Goal: Communication & Community: Answer question/provide support

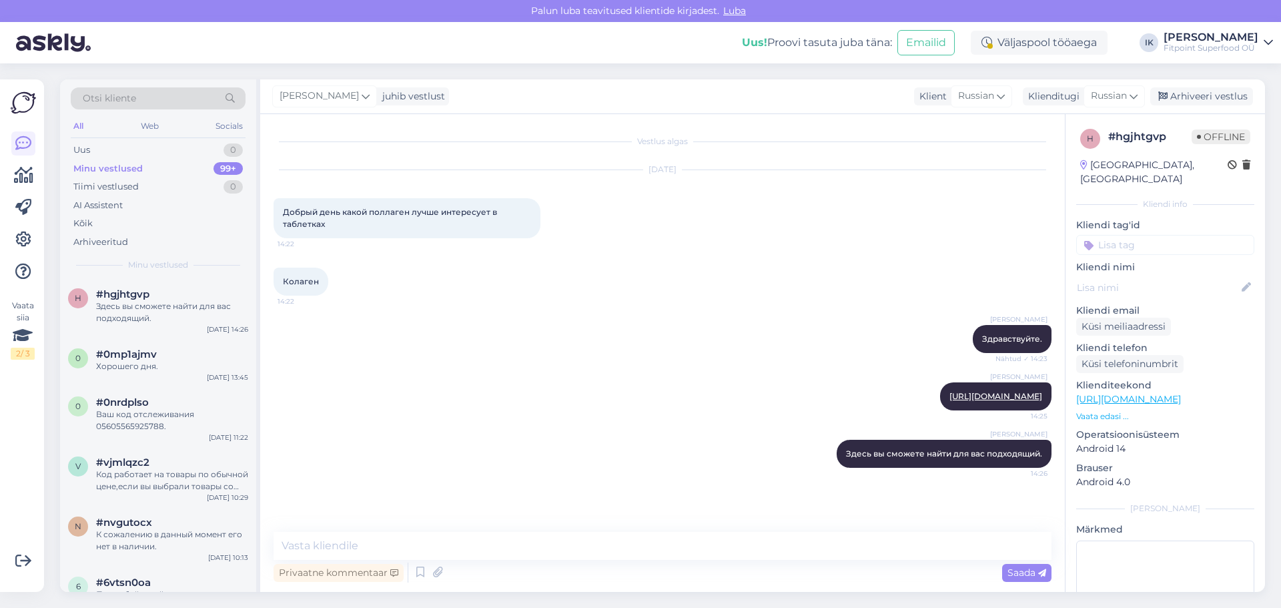
click at [176, 142] on div "Uus 0" at bounding box center [158, 150] width 175 height 19
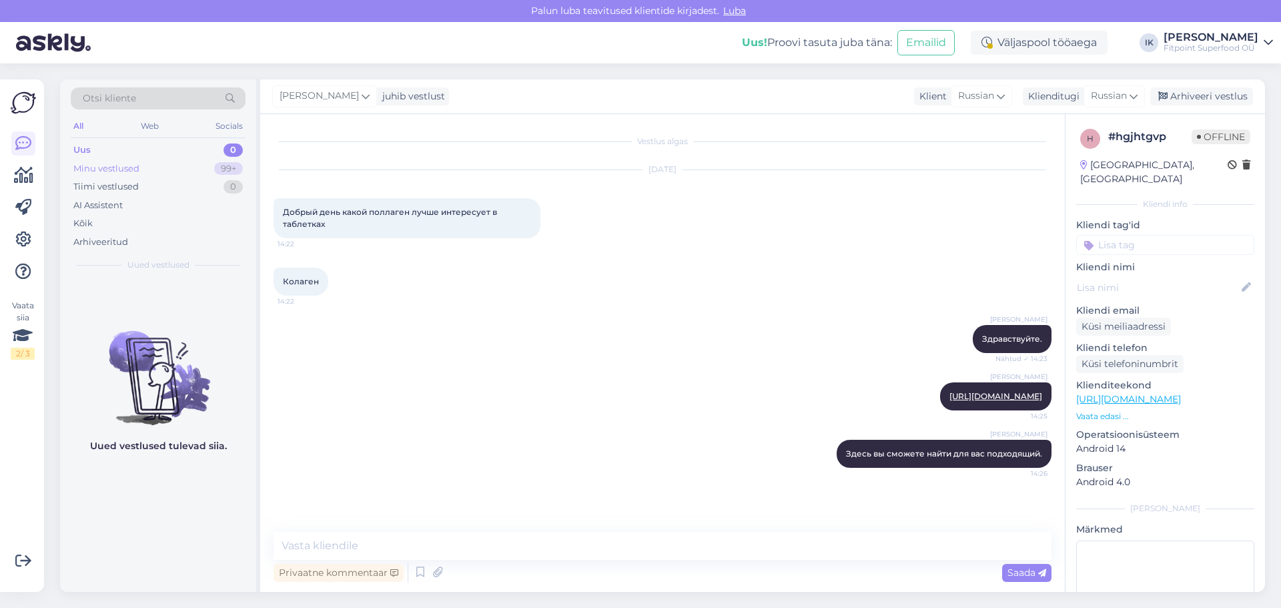
click at [111, 166] on div "Minu vestlused" at bounding box center [106, 168] width 66 height 13
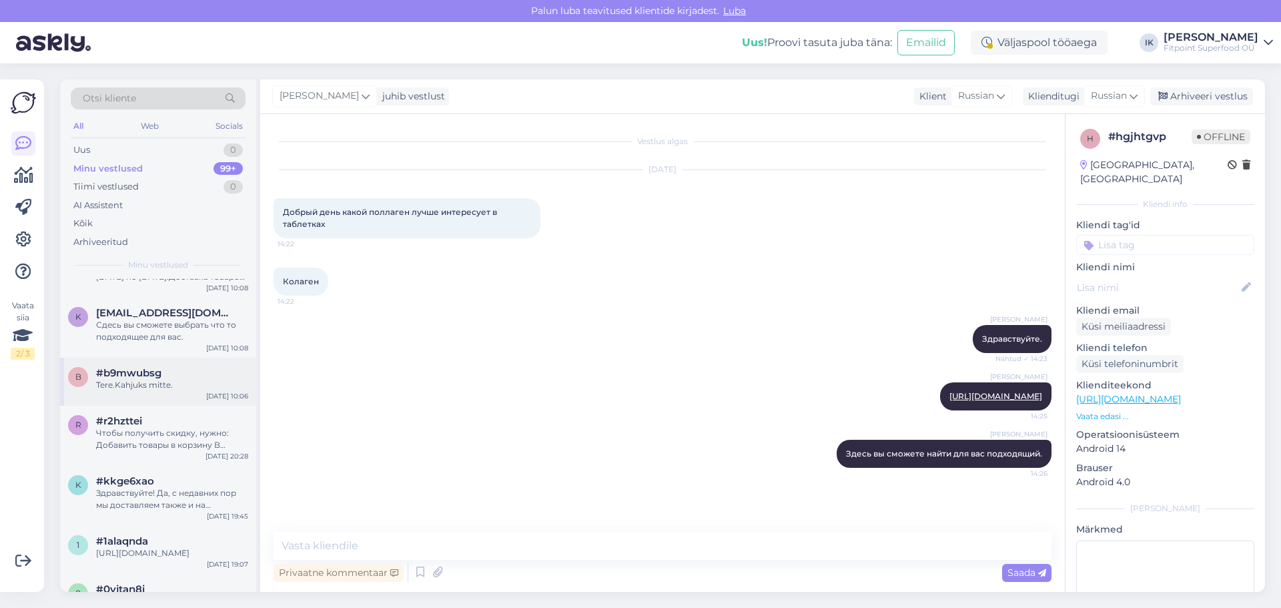
scroll to position [467, 0]
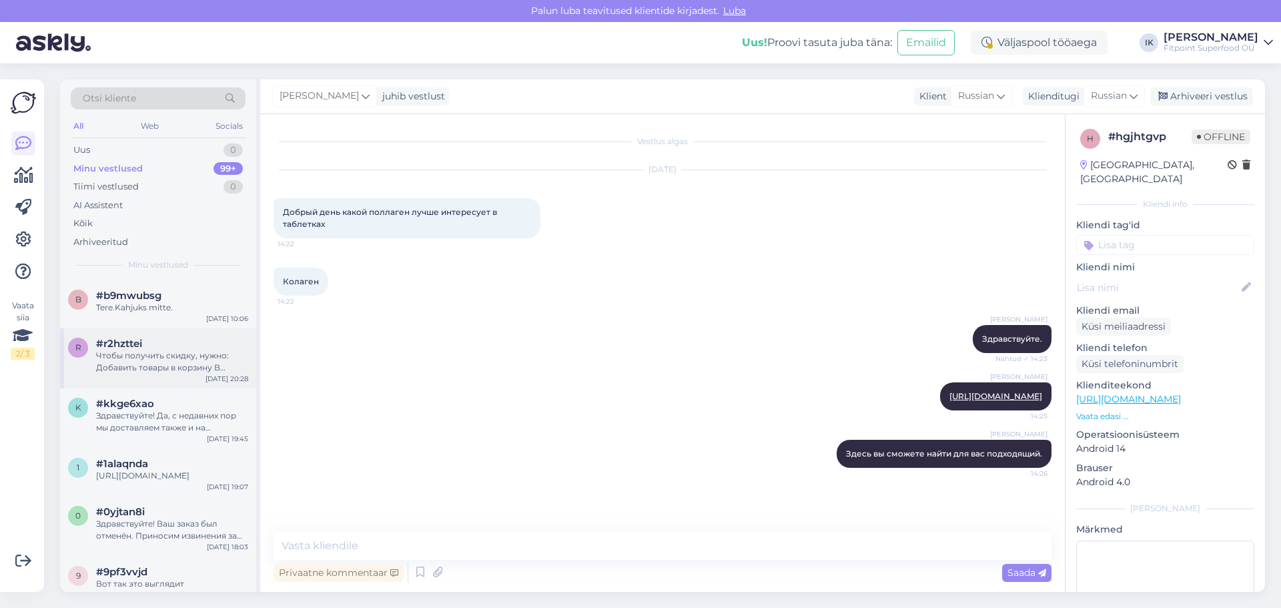
click at [177, 384] on div "r #r2hzttei Чтобы получить скидку, нужно: Добавить товары в корзину В корзине в…" at bounding box center [158, 358] width 196 height 60
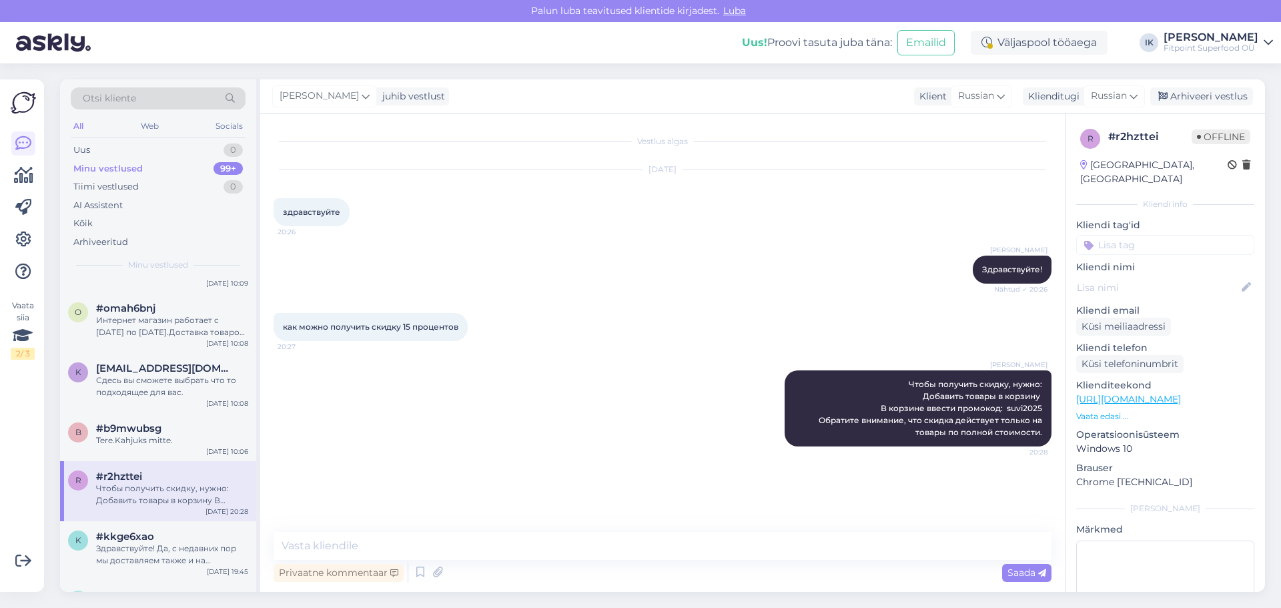
scroll to position [334, 0]
click at [168, 440] on div "Tere.Kahjuks mitte." at bounding box center [172, 441] width 152 height 12
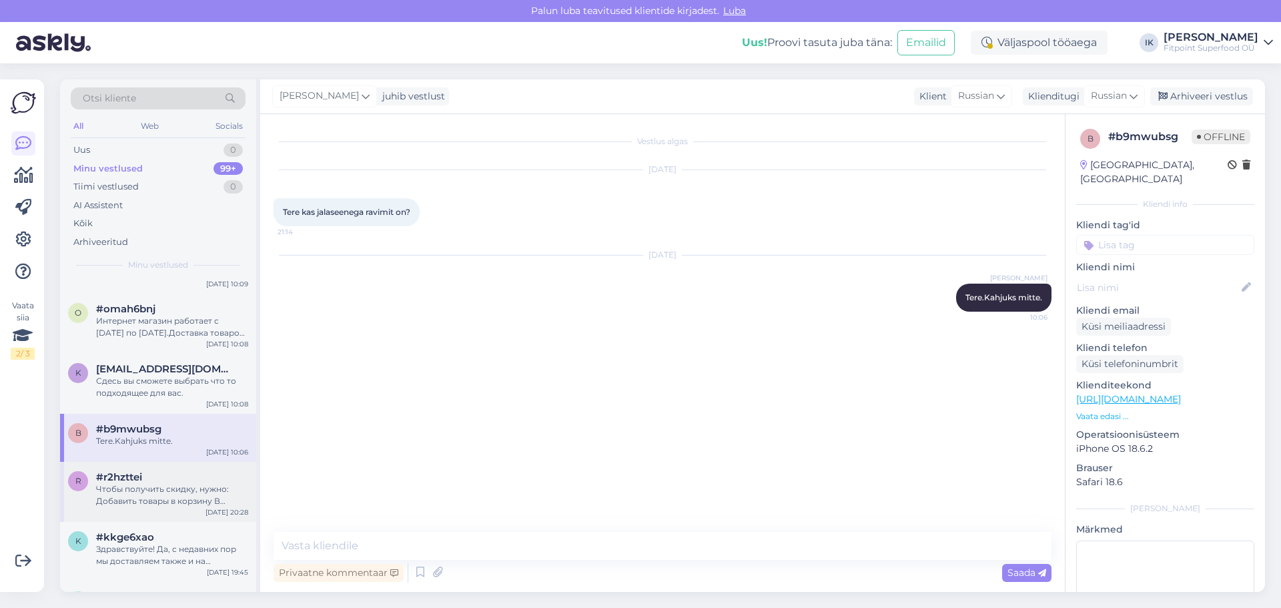
click at [183, 486] on div "Чтобы получить скидку, нужно: Добавить товары в корзину В корзине ввести промок…" at bounding box center [172, 495] width 152 height 24
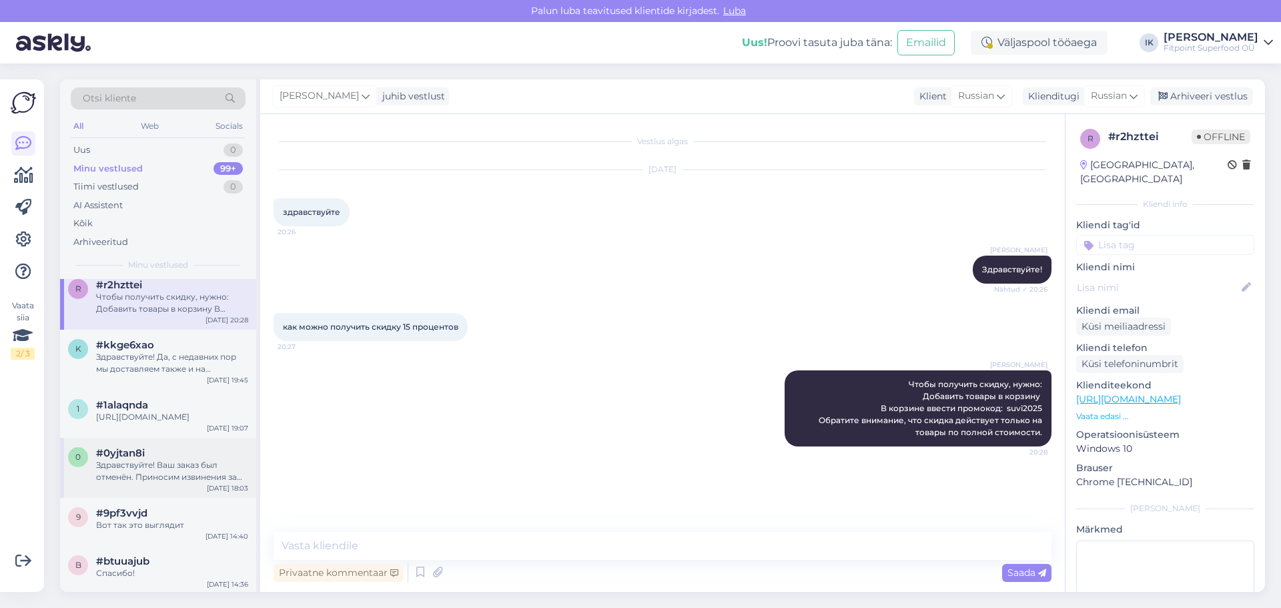
scroll to position [534, 0]
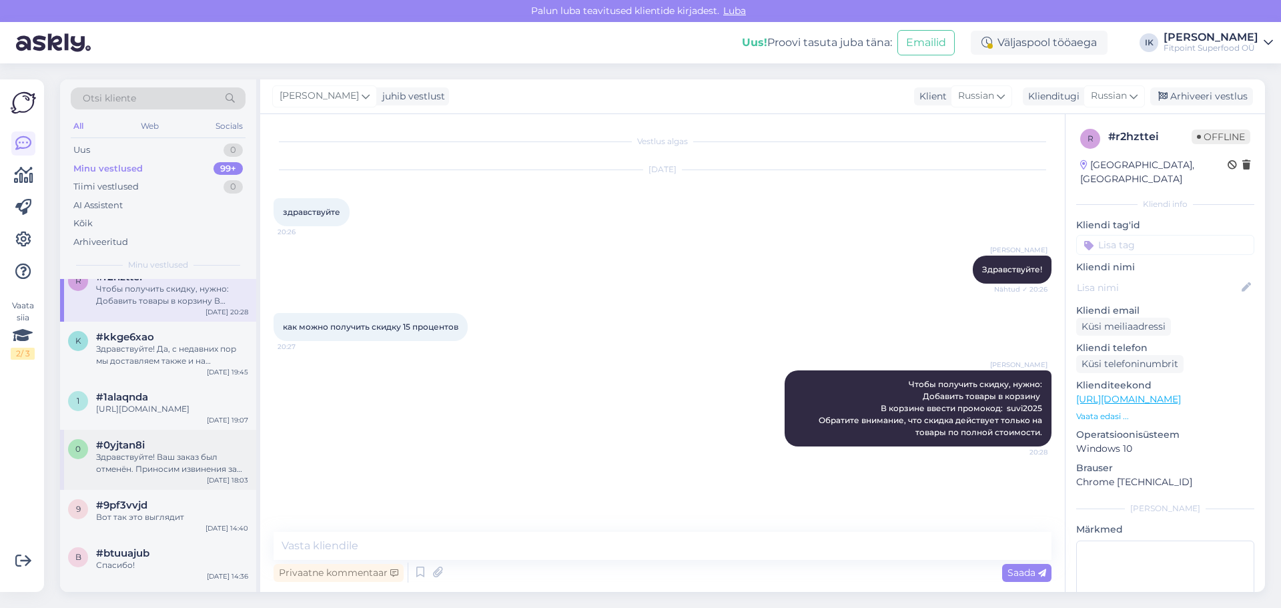
click at [173, 465] on div "Здравствуйте! Ваш заказ был отменён. Приносим извинения за неудобства с промоко…" at bounding box center [172, 463] width 152 height 24
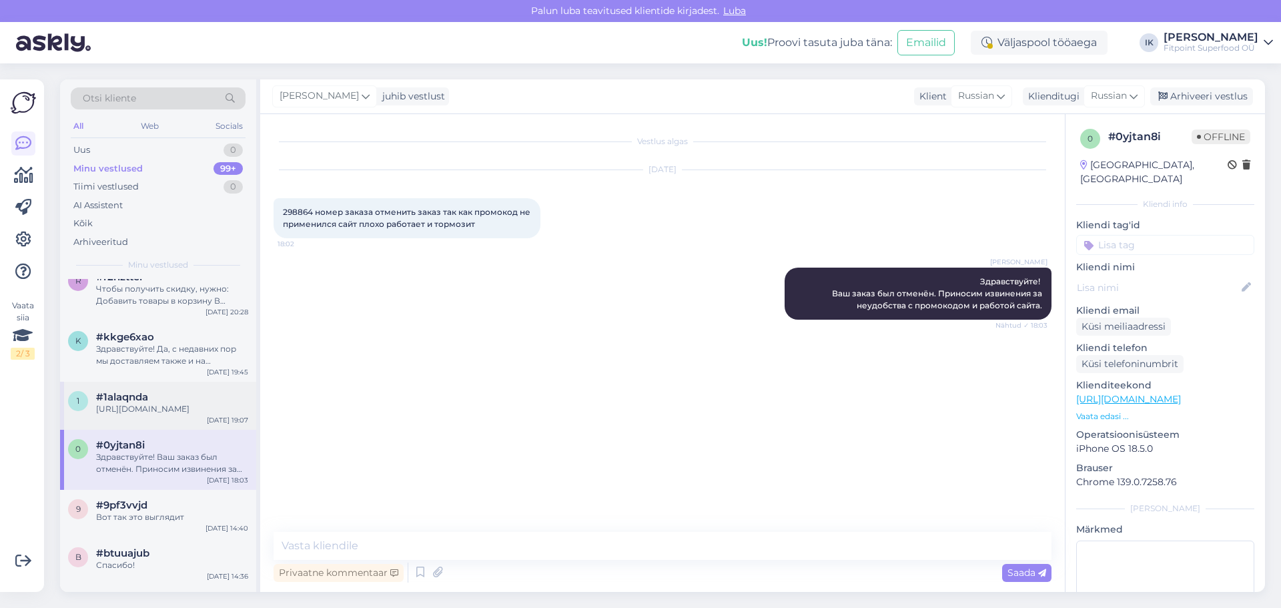
click at [173, 418] on div "1 #1alaqnda [URL][DOMAIN_NAME] [DATE] 19:07" at bounding box center [158, 406] width 196 height 48
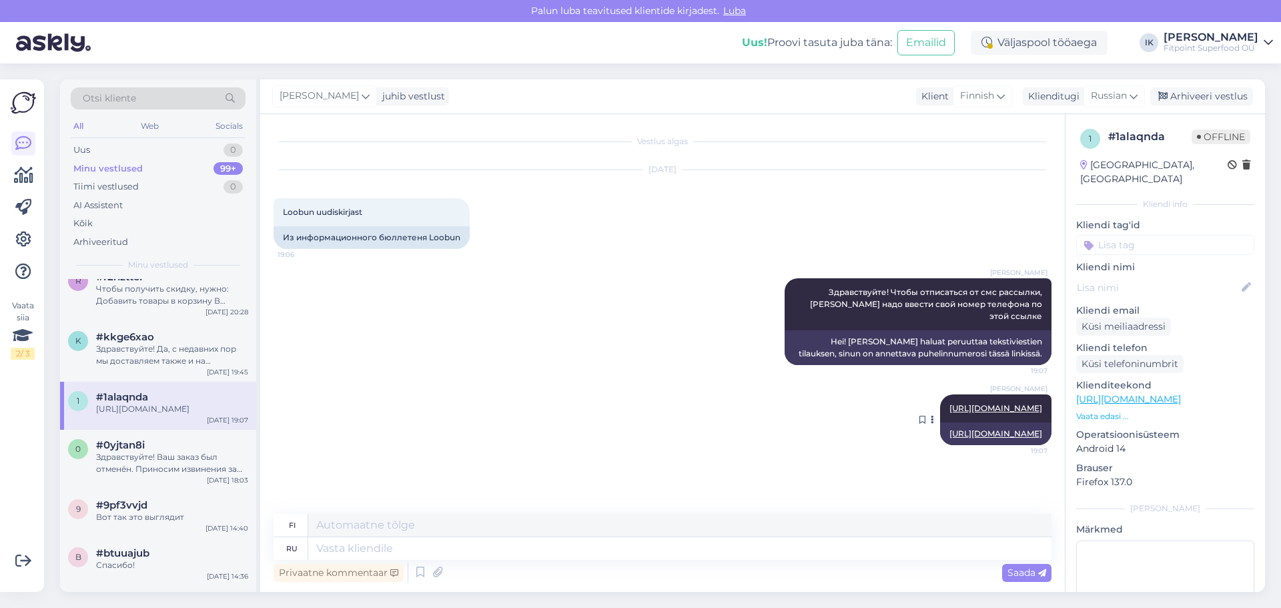
drag, startPoint x: 941, startPoint y: 417, endPoint x: 1042, endPoint y: 420, distance: 101.5
click at [1042, 422] on div "[URL][DOMAIN_NAME]" at bounding box center [995, 433] width 111 height 23
copy link "[URL][DOMAIN_NAME]"
click at [135, 141] on div "Uus 0" at bounding box center [158, 150] width 175 height 19
